Goal: Task Accomplishment & Management: Complete application form

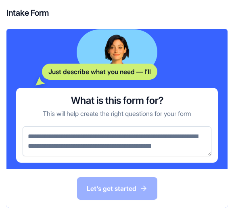
scroll to position [50, 0]
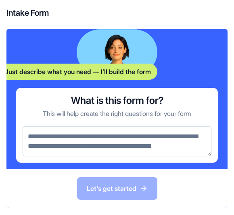
click at [46, 136] on textarea at bounding box center [117, 141] width 188 height 30
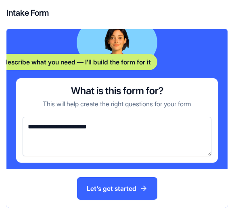
type textarea "**********"
click at [98, 184] on button "Let's get started" at bounding box center [117, 188] width 80 height 23
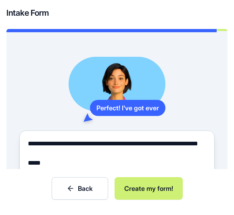
click at [132, 184] on button "Create my form!" at bounding box center [148, 188] width 68 height 23
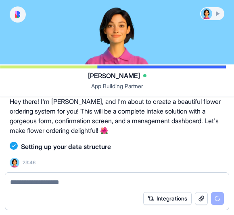
scroll to position [115, 0]
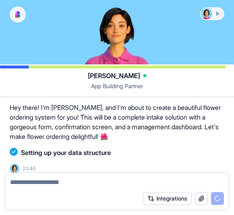
click at [99, 41] on div at bounding box center [117, 32] width 234 height 64
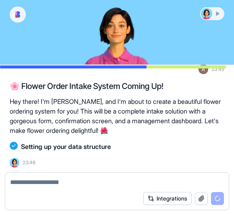
scroll to position [82, 0]
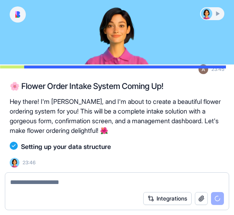
click at [217, 14] on div at bounding box center [212, 13] width 23 height 11
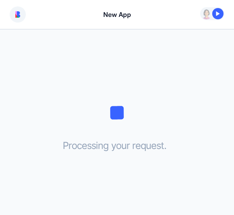
click at [203, 18] on div at bounding box center [212, 13] width 23 height 11
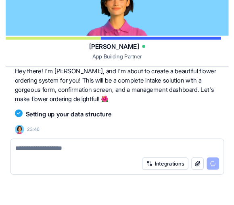
scroll to position [0, 0]
